Goal: Transaction & Acquisition: Purchase product/service

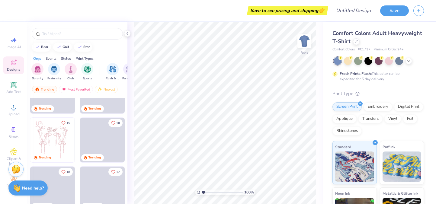
scroll to position [30, 0]
click at [53, 143] on img at bounding box center [52, 139] width 45 height 45
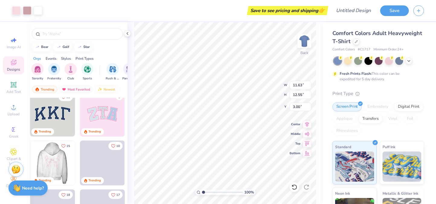
scroll to position [0, 0]
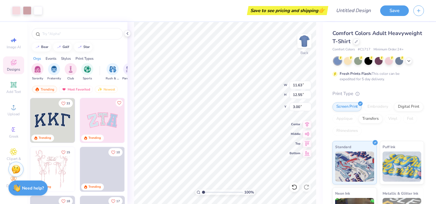
click at [112, 108] on img at bounding box center [102, 120] width 45 height 45
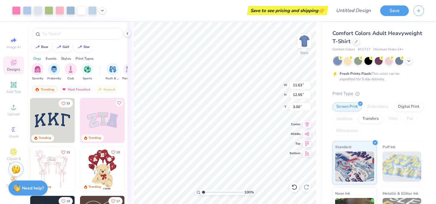
type input "9.71"
type input "4.86"
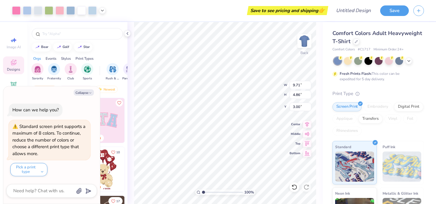
click at [105, 170] on img at bounding box center [102, 169] width 45 height 45
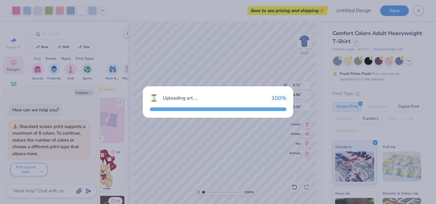
type textarea "x"
type input "3.86"
type input "5.51"
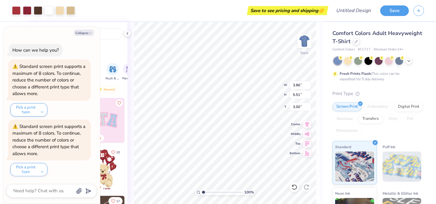
type textarea "x"
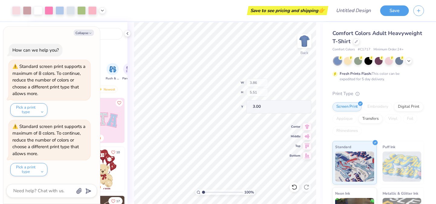
type input "1.78"
type input "3.44"
type input "3.63"
type textarea "x"
type input "3.54"
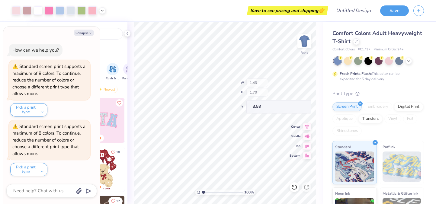
type textarea "x"
type input "9.71"
type input "4.86"
type input "3.00"
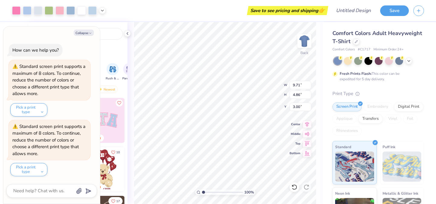
type textarea "x"
type input "11.63"
type input "12.55"
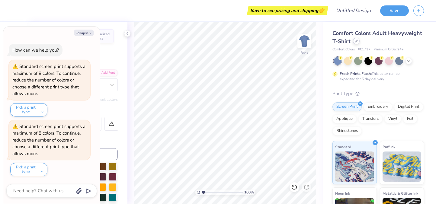
click at [356, 43] on div at bounding box center [356, 41] width 7 height 7
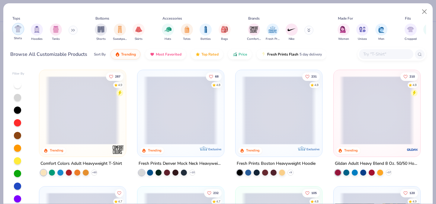
click at [15, 33] on div "filter for Shirts" at bounding box center [18, 29] width 12 height 12
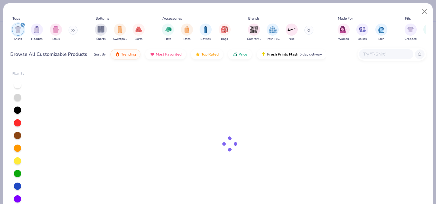
type textarea "x"
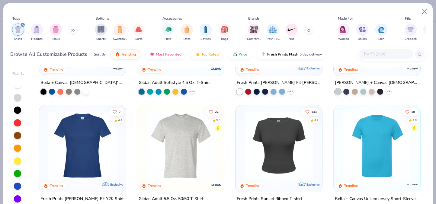
scroll to position [312, 0]
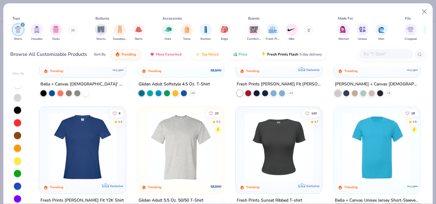
click at [380, 56] on input "text" at bounding box center [385, 54] width 46 height 7
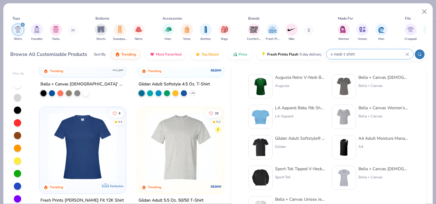
type input "v neck t shirt"
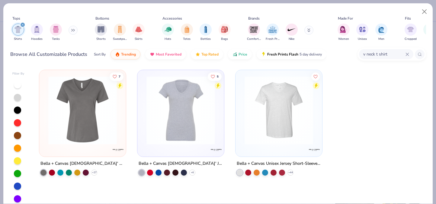
click at [97, 160] on div "Bella + Canvas [DEMOGRAPHIC_DATA]' Relaxed Jersey V-Neck T-Shirt" at bounding box center [82, 164] width 84 height 8
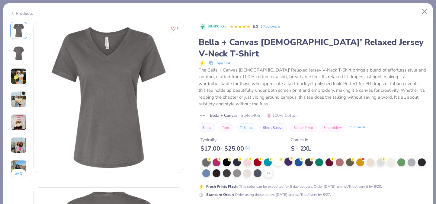
click at [287, 158] on div at bounding box center [288, 162] width 8 height 8
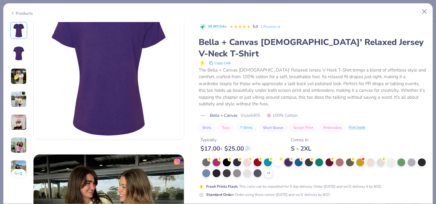
scroll to position [199, 0]
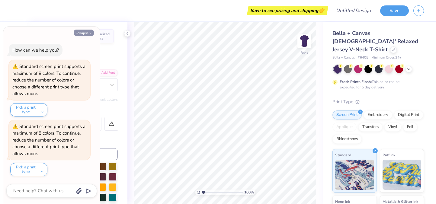
click at [80, 33] on button "Collapse" at bounding box center [84, 33] width 20 height 6
type textarea "x"
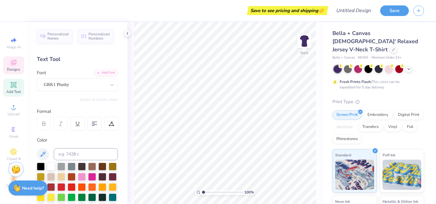
click at [12, 65] on icon at bounding box center [13, 62] width 7 height 7
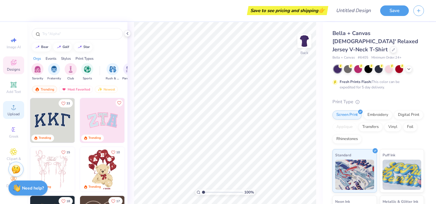
click at [11, 113] on span "Upload" at bounding box center [14, 114] width 12 height 5
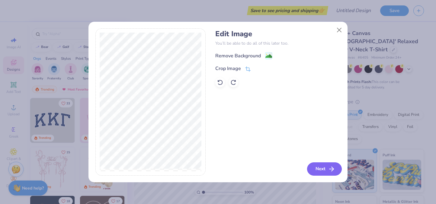
click at [326, 170] on button "Next" at bounding box center [324, 168] width 35 height 13
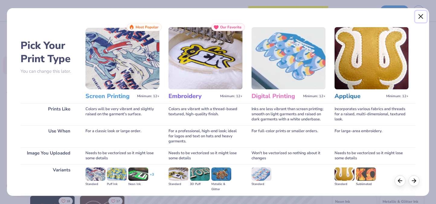
click at [419, 15] on button "Close" at bounding box center [420, 16] width 11 height 11
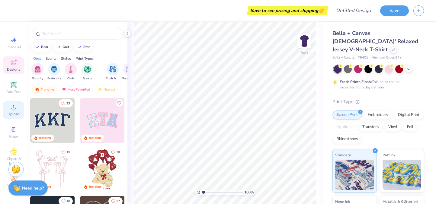
click at [14, 109] on circle at bounding box center [13, 108] width 3 height 3
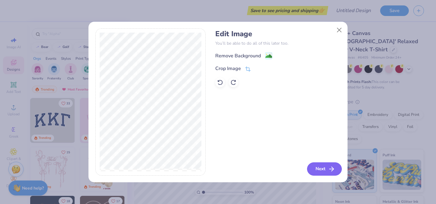
click at [330, 173] on button "Next" at bounding box center [324, 168] width 35 height 13
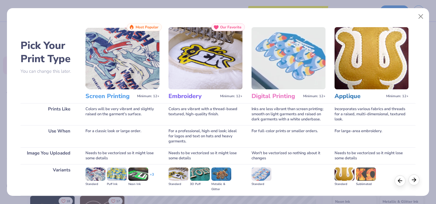
click at [417, 181] on icon at bounding box center [413, 179] width 7 height 7
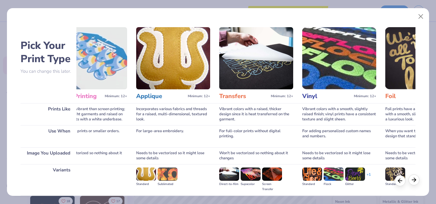
click at [416, 181] on icon at bounding box center [413, 179] width 7 height 7
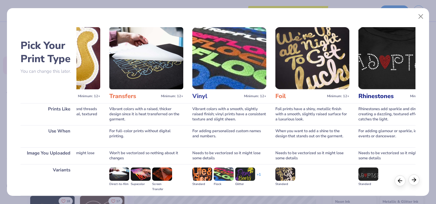
scroll to position [0, 334]
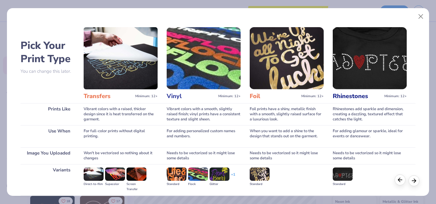
click at [398, 184] on div at bounding box center [399, 179] width 11 height 11
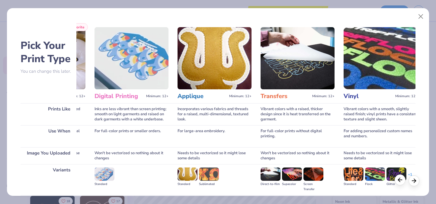
click at [398, 184] on div at bounding box center [399, 179] width 11 height 11
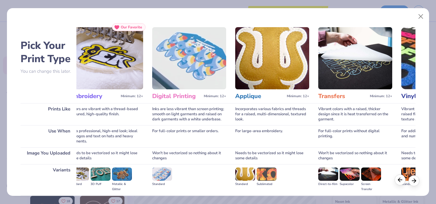
click at [398, 184] on div at bounding box center [399, 179] width 11 height 11
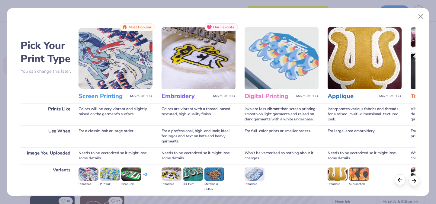
scroll to position [0, 0]
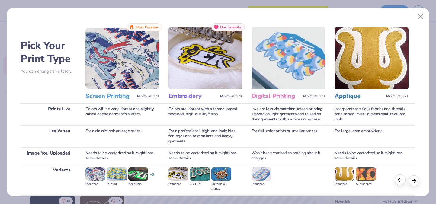
click at [398, 184] on div at bounding box center [399, 179] width 11 height 11
click at [422, 19] on button "Close" at bounding box center [420, 16] width 11 height 11
